Goal: Task Accomplishment & Management: Complete application form

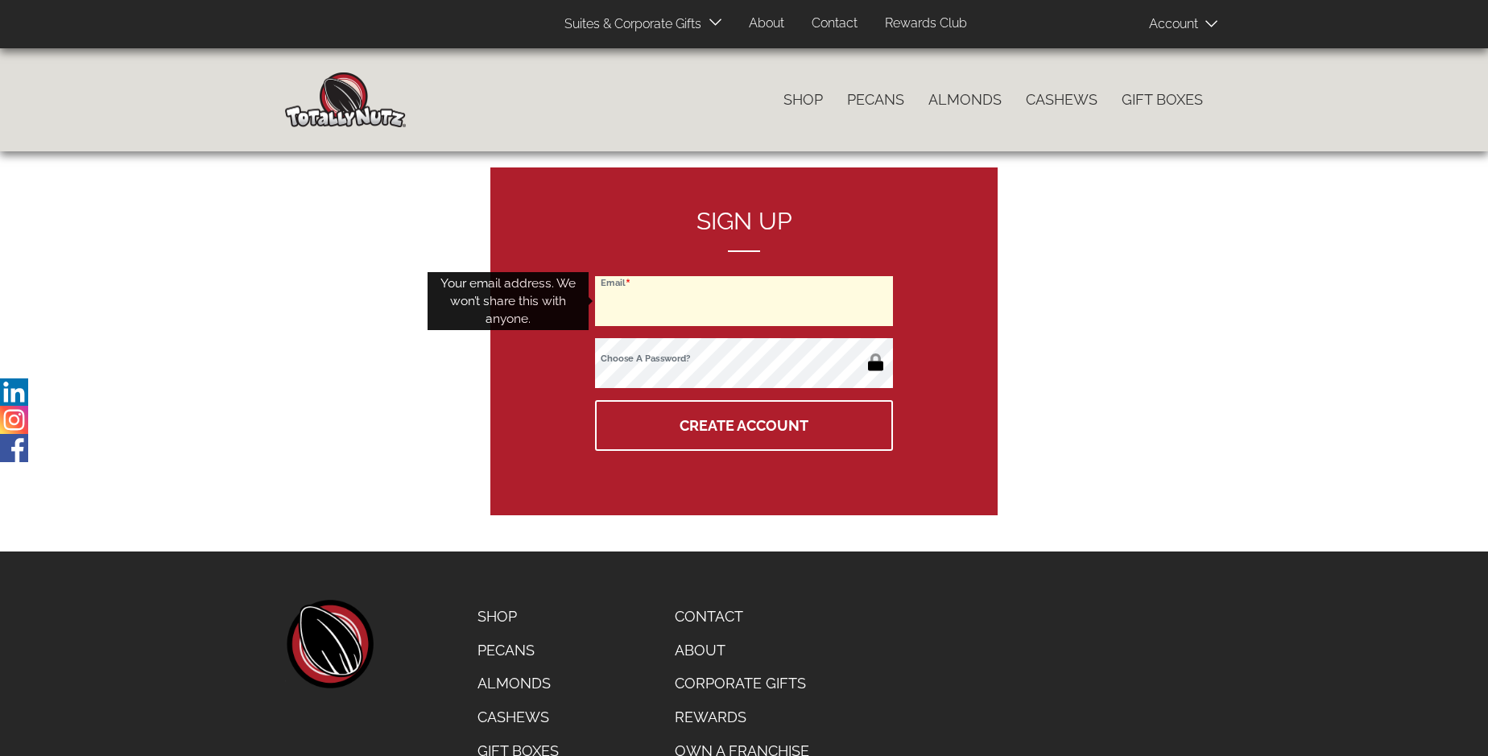
click at [744, 301] on input "Email" at bounding box center [744, 301] width 298 height 50
type input "kristimlambert@gmail.com"
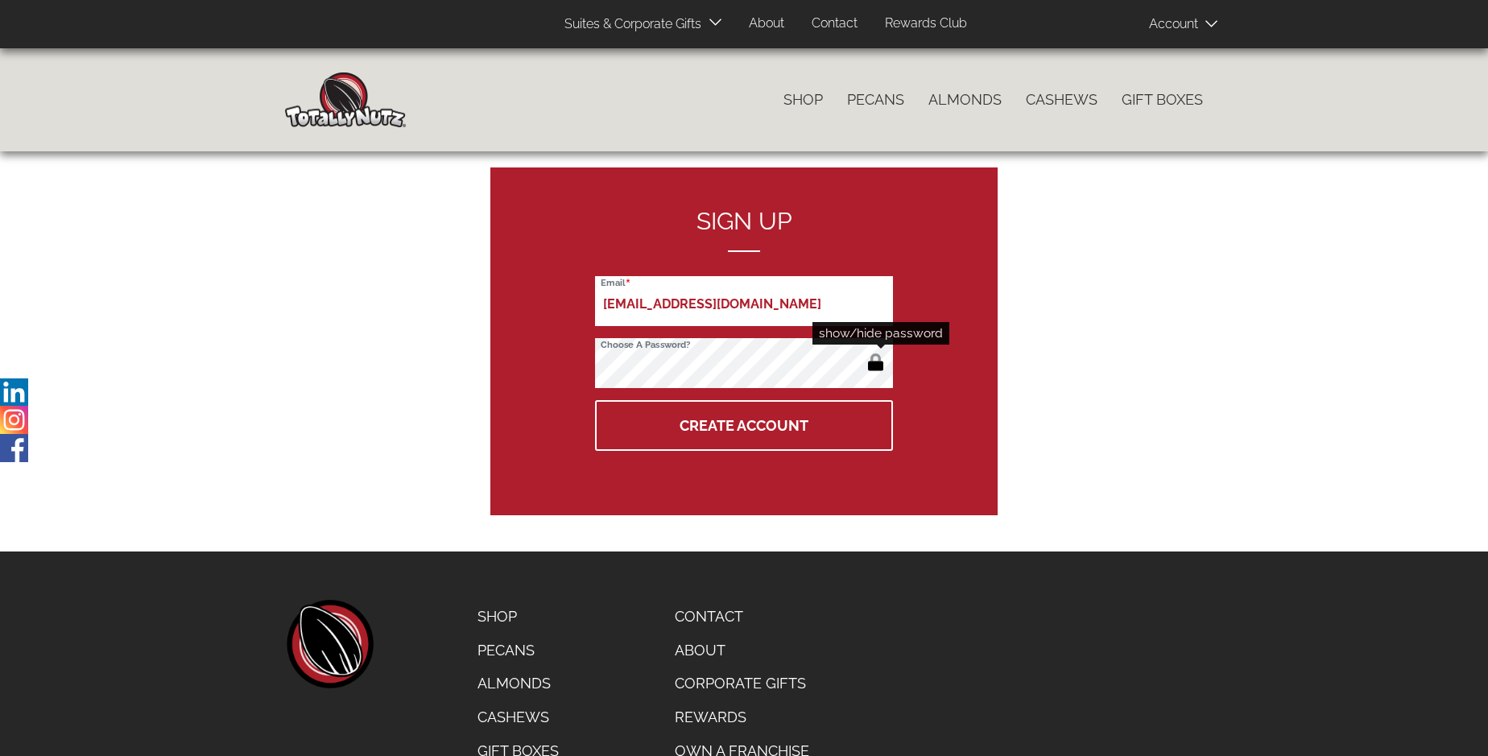
click at [875, 364] on button "button" at bounding box center [875, 364] width 27 height 26
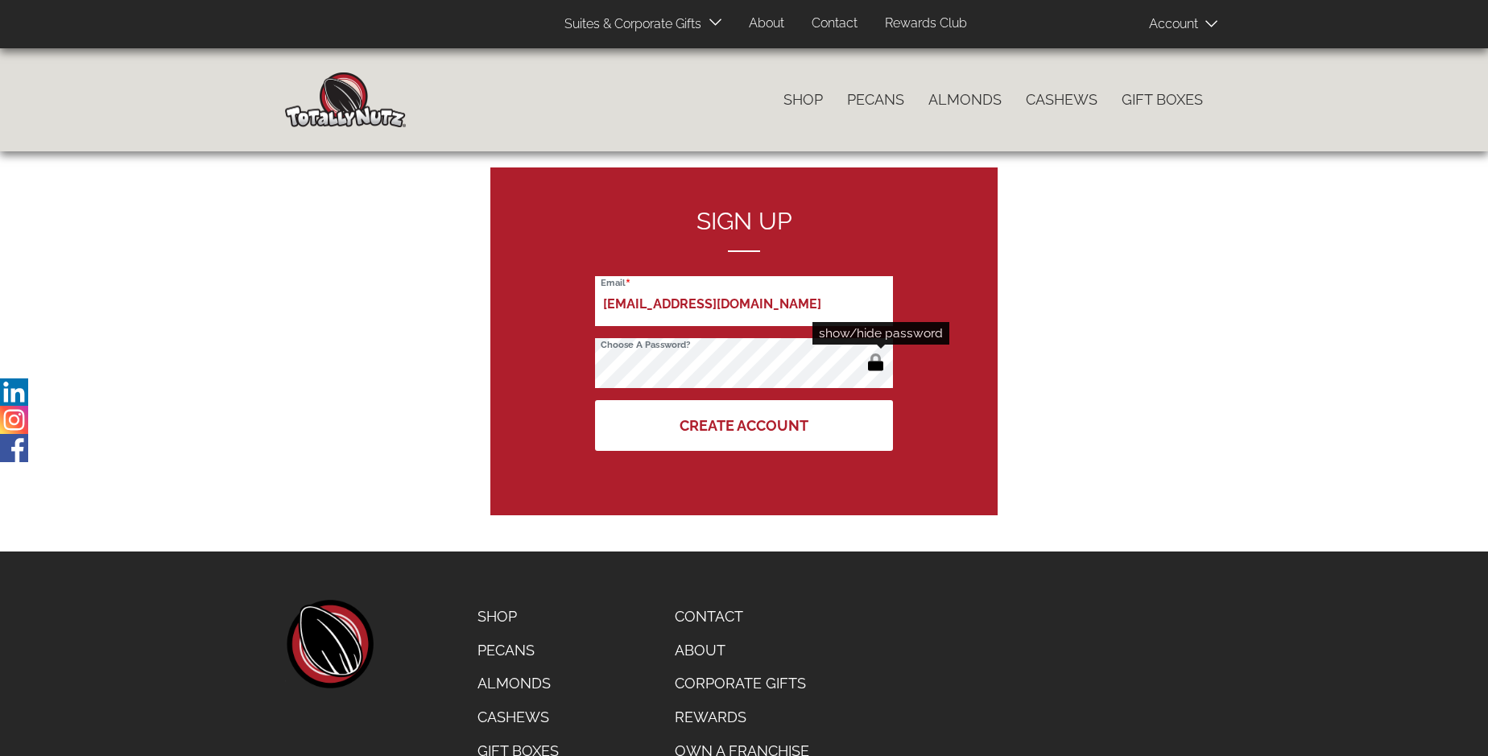
click at [744, 425] on button "Create Account" at bounding box center [744, 425] width 298 height 51
